Goal: Information Seeking & Learning: Learn about a topic

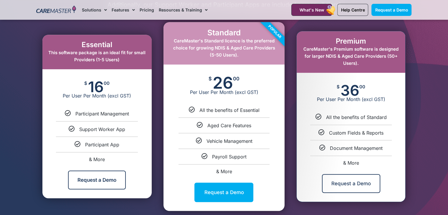
scroll to position [318, 0]
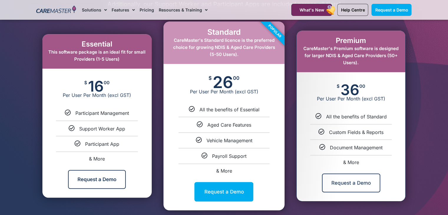
click at [224, 171] on span "& More" at bounding box center [224, 171] width 16 height 6
select select "****"
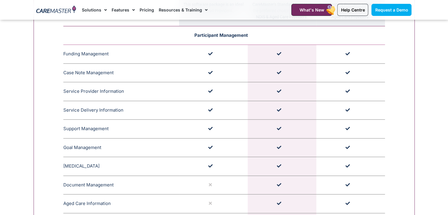
scroll to position [654, 0]
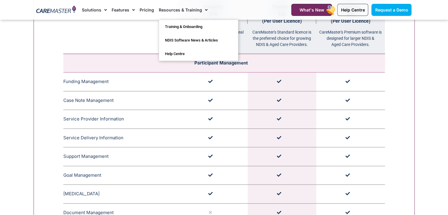
click at [195, 12] on link "Resources & Training" at bounding box center [183, 10] width 49 height 20
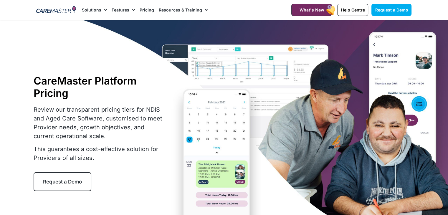
click at [202, 10] on span "Menu" at bounding box center [205, 10] width 6 height 10
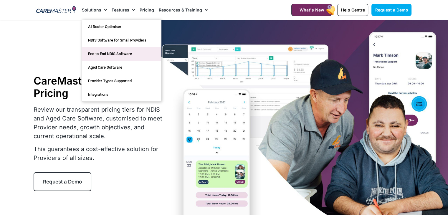
click at [100, 51] on link "End-to-End NDIS Software" at bounding box center [121, 54] width 79 height 14
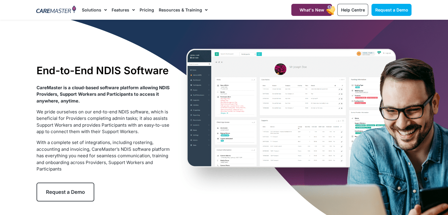
scroll to position [6, 0]
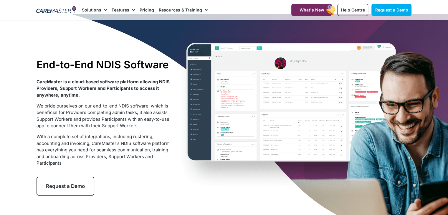
drag, startPoint x: 265, startPoint y: 101, endPoint x: 233, endPoint y: 117, distance: 35.7
click at [233, 117] on div "End-to-End NDIS Software CareMaster is a cloud-based software platform allowing…" at bounding box center [224, 127] width 381 height 226
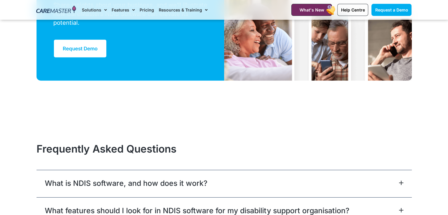
scroll to position [1521, 0]
